Goal: Check status

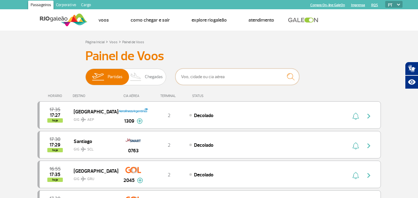
click at [202, 81] on input "text" at bounding box center [237, 77] width 124 height 16
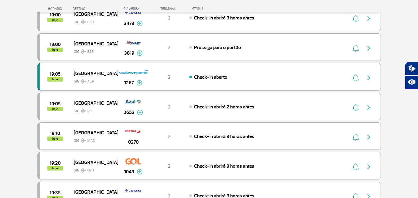
scroll to position [464, 0]
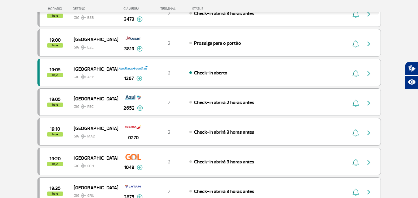
click at [255, 137] on div "19:10 hoje Madrid GIG MAD 0270 2 Check-in abrirá 3 horas antes" at bounding box center [208, 132] width 343 height 28
click at [365, 129] on button "button" at bounding box center [370, 132] width 14 height 10
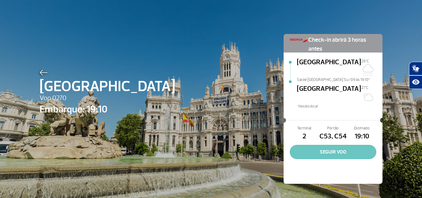
click at [341, 145] on button "SEGUIR VOO" at bounding box center [333, 152] width 87 height 14
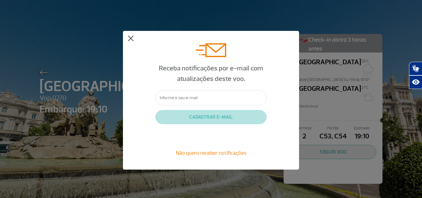
drag, startPoint x: 131, startPoint y: 36, endPoint x: 202, endPoint y: 63, distance: 75.6
click at [132, 37] on button at bounding box center [131, 39] width 6 height 6
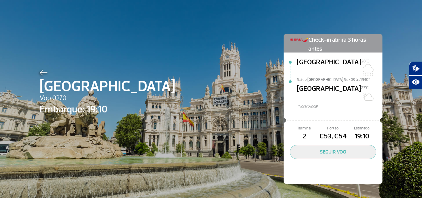
click at [340, 104] on span "*Horáro local" at bounding box center [340, 107] width 86 height 6
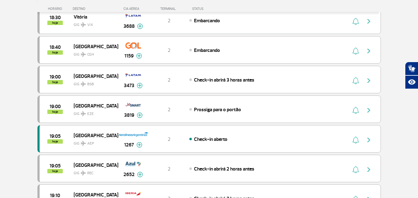
scroll to position [433, 0]
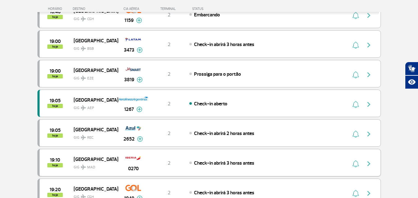
click at [262, 161] on div "Check-in abrirá 3 horas antes" at bounding box center [257, 163] width 136 height 7
